Goal: Task Accomplishment & Management: Complete application form

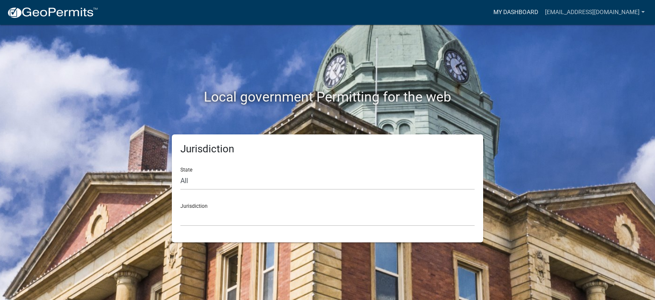
click at [524, 9] on link "My Dashboard" at bounding box center [516, 12] width 52 height 16
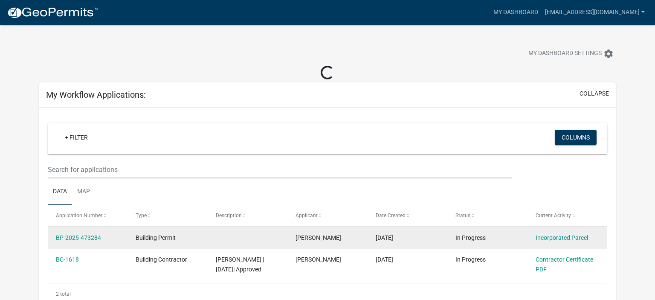
click at [78, 233] on div "BP-2025-473284" at bounding box center [88, 238] width 64 height 10
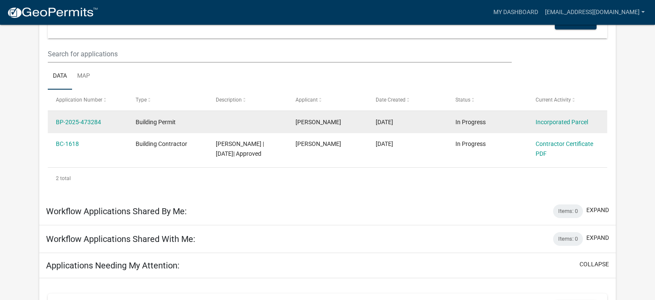
scroll to position [107, 0]
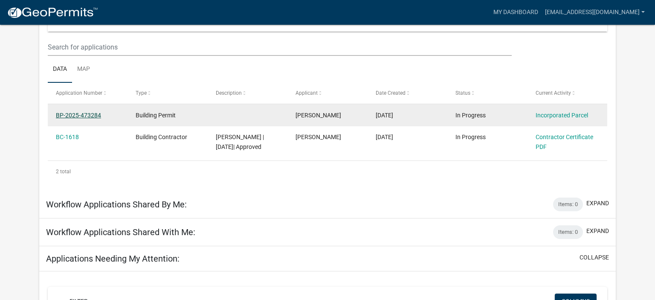
click at [80, 113] on link "BP-2025-473284" at bounding box center [78, 115] width 45 height 7
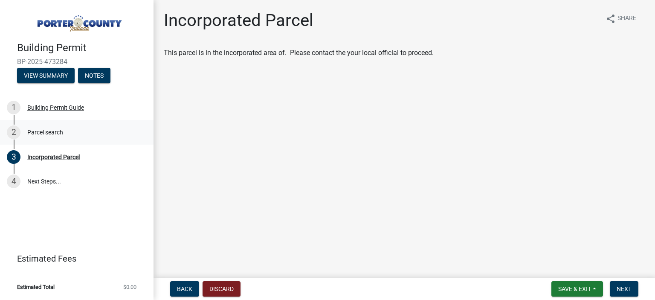
click at [49, 132] on div "Parcel search" at bounding box center [45, 132] width 36 height 6
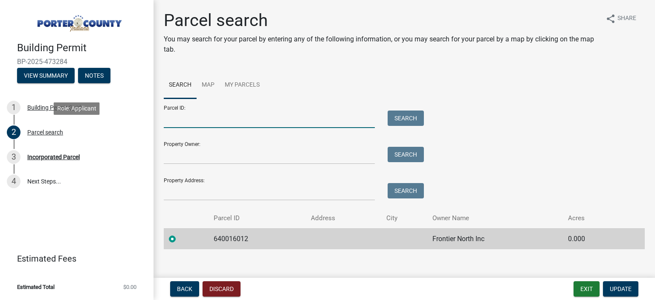
click at [184, 124] on input "Parcel ID:" at bounding box center [269, 118] width 211 height 17
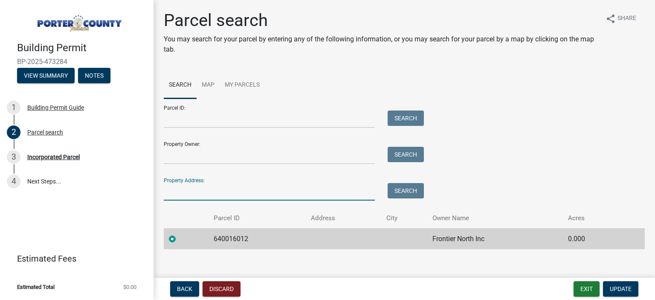
click at [176, 191] on input "Property Address:" at bounding box center [269, 191] width 211 height 17
click at [225, 191] on input "[STREET_ADDRESS]" at bounding box center [269, 191] width 211 height 17
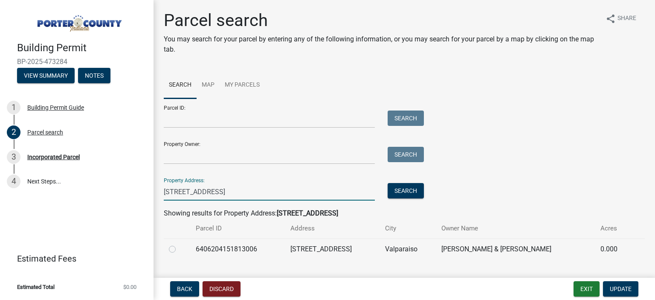
type input "[STREET_ADDRESS]"
click at [179, 244] on label at bounding box center [179, 244] width 0 height 0
click at [179, 246] on input "radio" at bounding box center [182, 247] width 6 height 6
radio input "true"
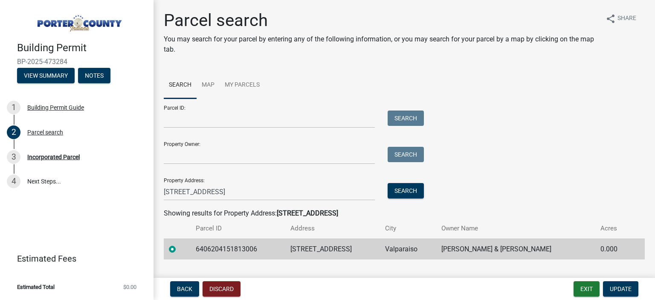
scroll to position [18, 0]
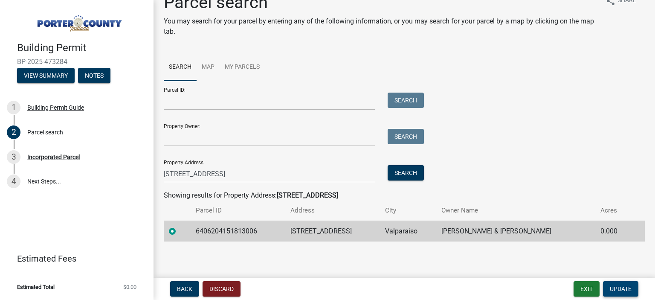
click at [625, 288] on span "Update" at bounding box center [621, 288] width 22 height 7
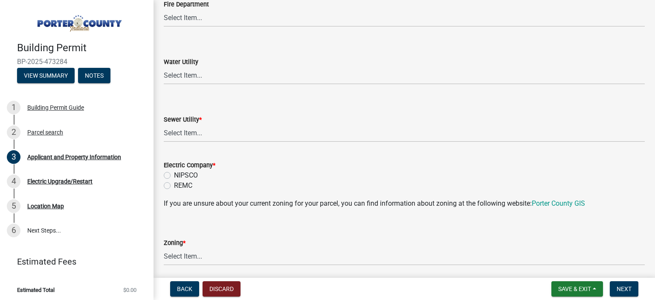
scroll to position [581, 0]
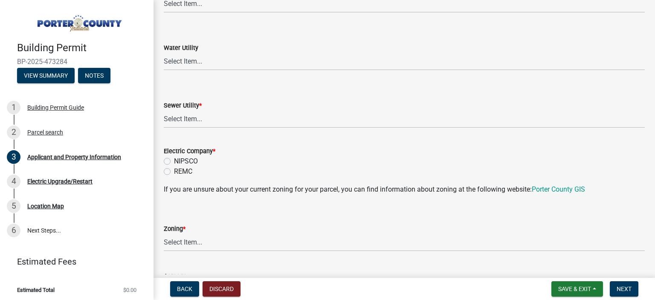
click at [174, 160] on label "NIPSCO" at bounding box center [186, 161] width 24 height 10
click at [174, 160] on input "NIPSCO" at bounding box center [177, 159] width 6 height 6
radio input "true"
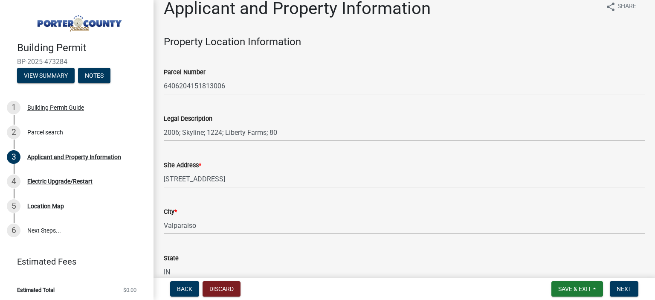
scroll to position [0, 0]
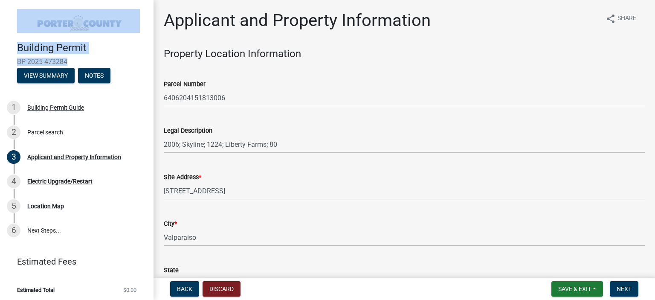
drag, startPoint x: 488, startPoint y: 40, endPoint x: 487, endPoint y: -48, distance: 88.7
click at [487, 0] on main "Applicant and Property Information share Share Property Location Information Pa…" at bounding box center [403, 137] width 501 height 274
